Goal: Task Accomplishment & Management: Manage account settings

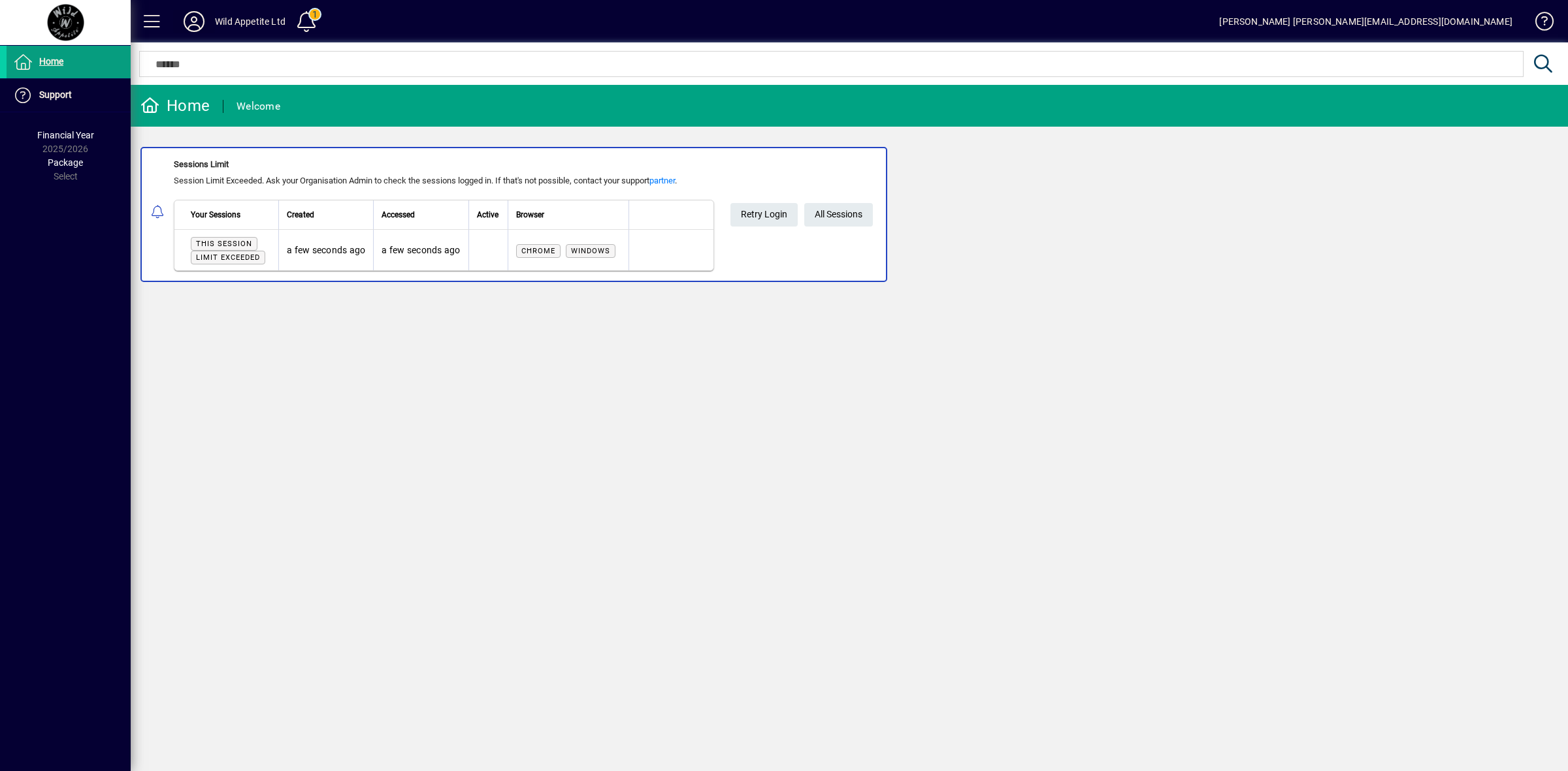
click at [192, 27] on icon at bounding box center [194, 21] width 26 height 21
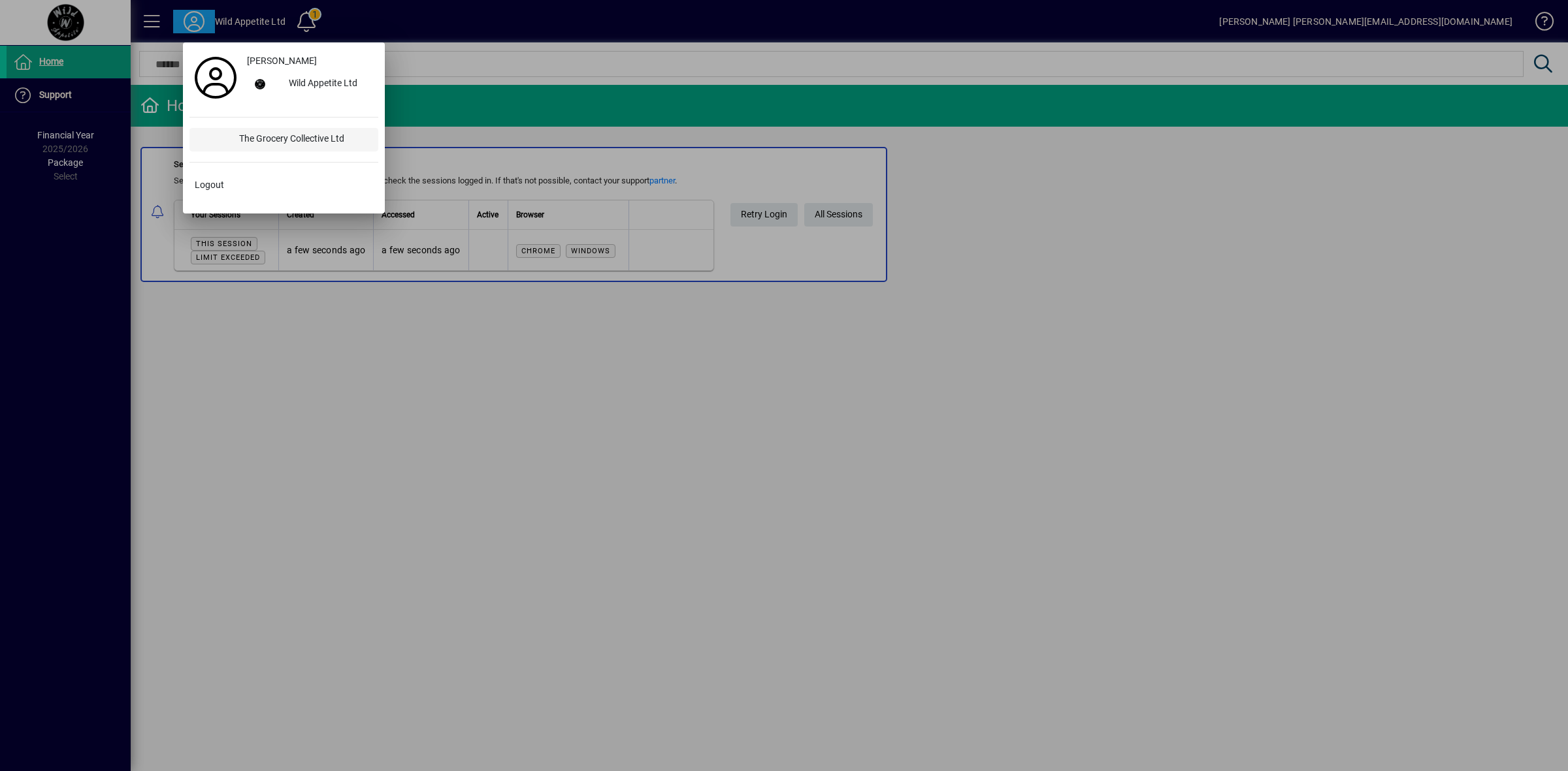
click at [266, 135] on div "The Grocery Collective Ltd" at bounding box center [304, 139] width 150 height 24
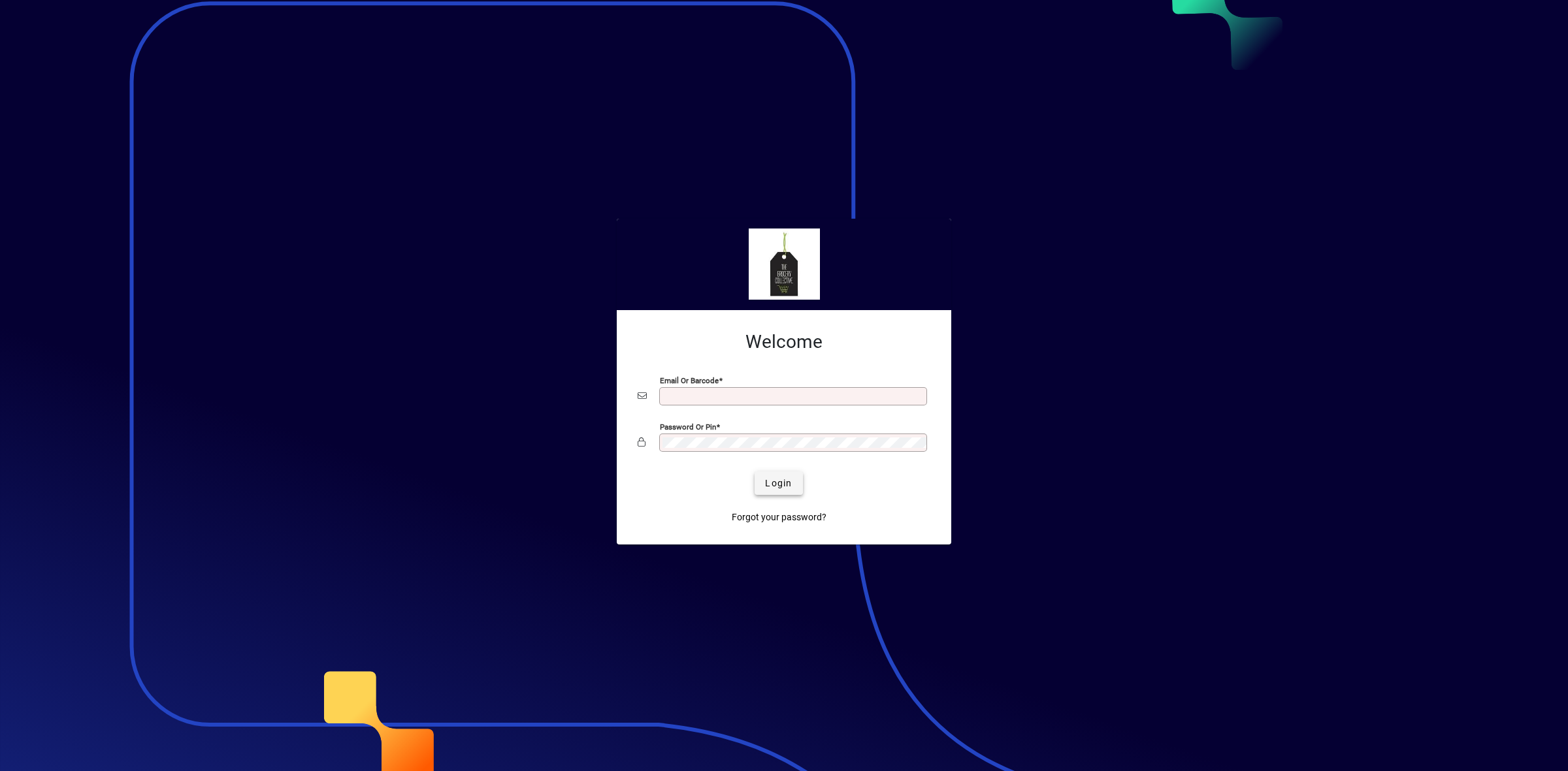
type input "**********"
click at [789, 484] on span "Login" at bounding box center [778, 484] width 27 height 14
